Goal: Transaction & Acquisition: Register for event/course

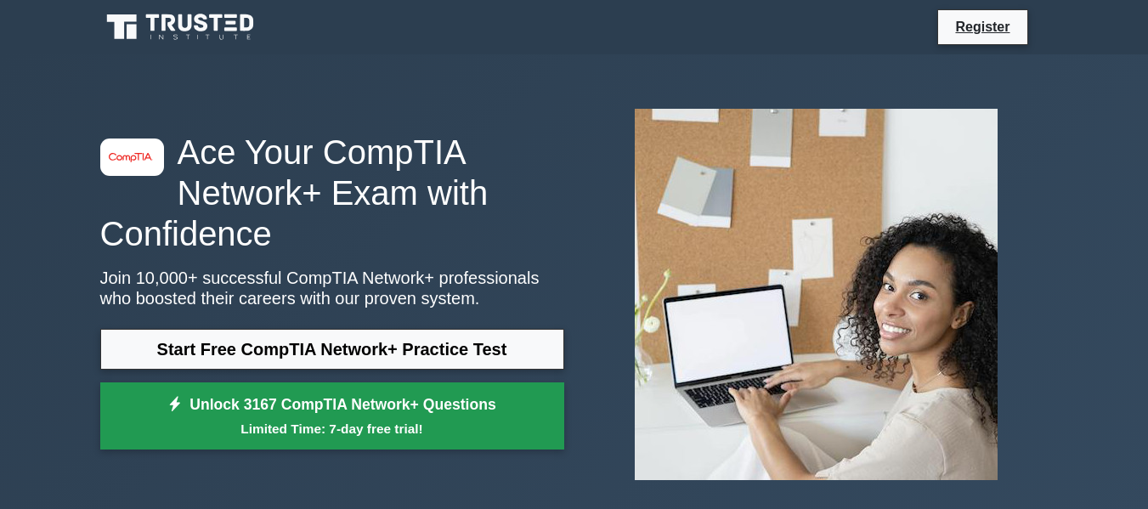
click at [470, 403] on link "Unlock 3167 CompTIA Network+ Questions Limited Time: 7-day free trial!" at bounding box center [332, 416] width 464 height 68
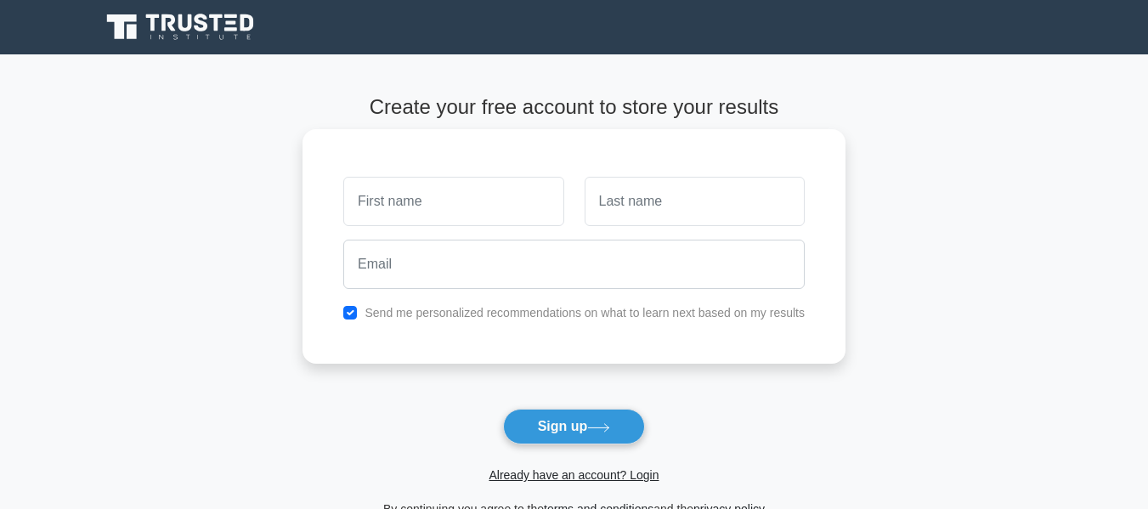
click at [461, 191] on input "text" at bounding box center [453, 201] width 220 height 49
type input "mustafe"
click at [608, 200] on input "text" at bounding box center [694, 201] width 220 height 49
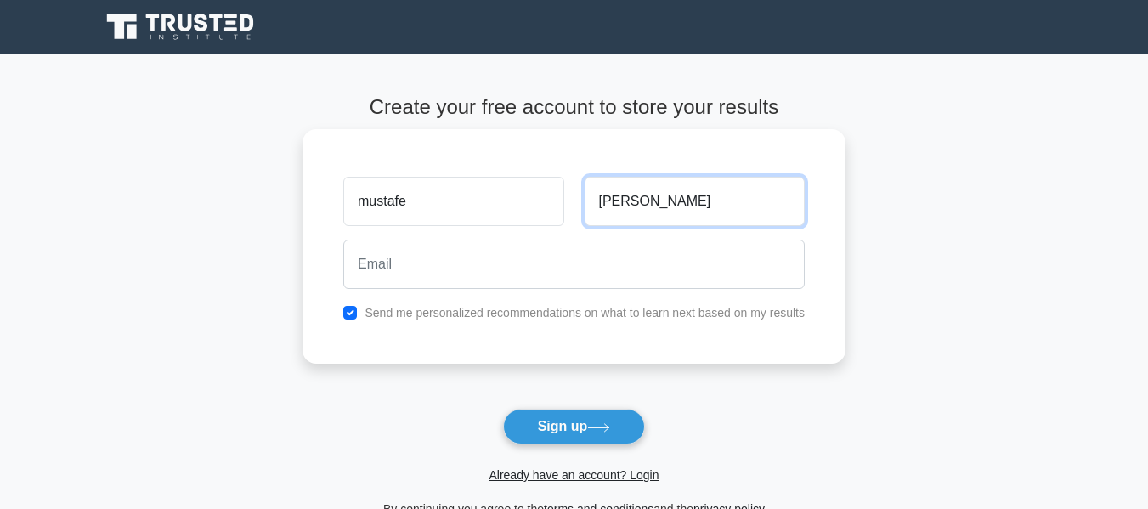
type input "[PERSON_NAME]"
click at [483, 290] on div at bounding box center [574, 264] width 482 height 63
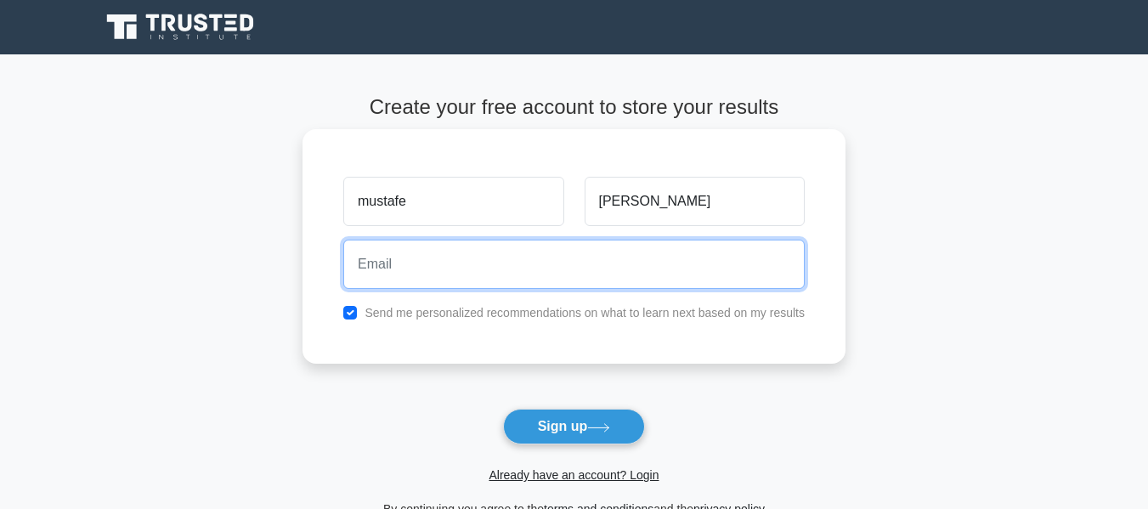
click at [473, 278] on input "email" at bounding box center [573, 264] width 461 height 49
type input "[EMAIL_ADDRESS][DOMAIN_NAME]"
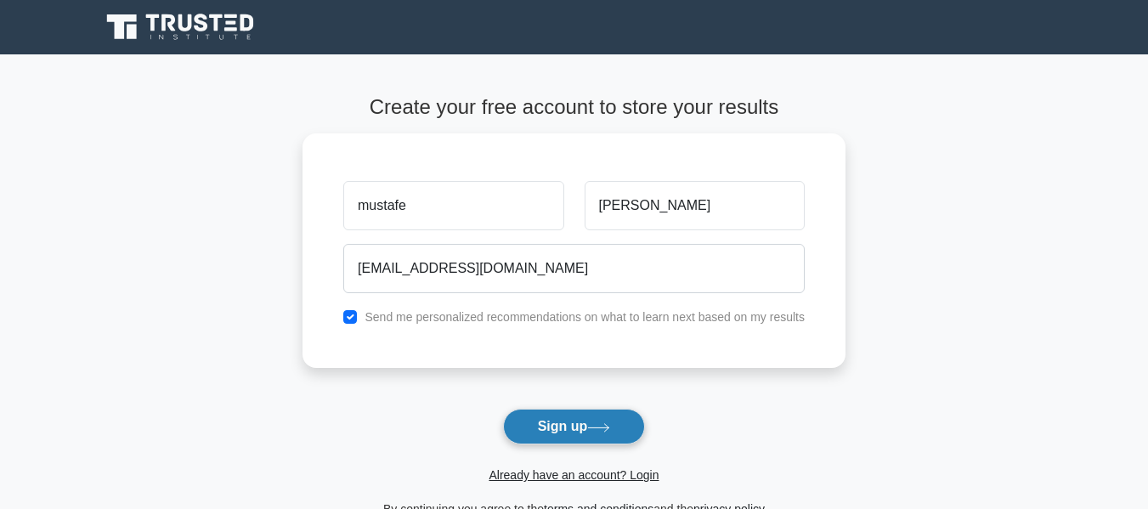
click at [600, 415] on button "Sign up" at bounding box center [574, 427] width 143 height 36
